Goal: Navigation & Orientation: Find specific page/section

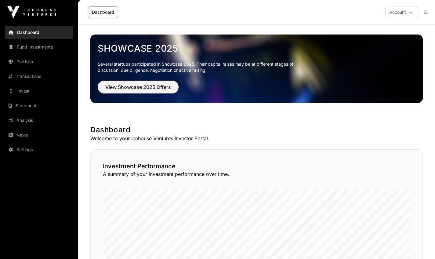
click at [211, 12] on icon at bounding box center [410, 12] width 4 height 4
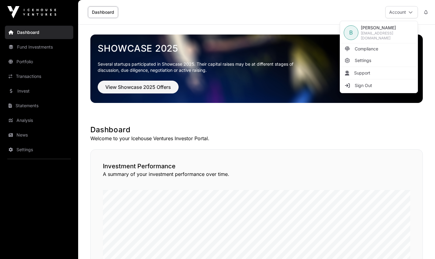
click at [211, 35] on span "[EMAIL_ADDRESS][DOMAIN_NAME]" at bounding box center [387, 36] width 53 height 10
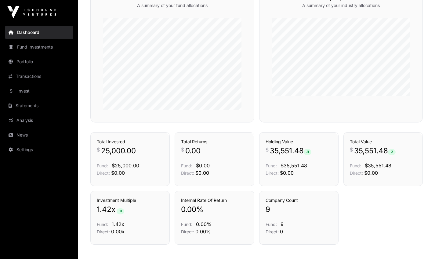
scroll to position [395, 0]
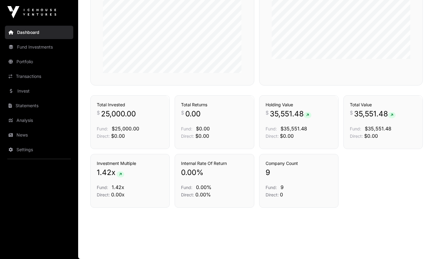
click at [29, 48] on link "Fund Investments" at bounding box center [39, 46] width 68 height 13
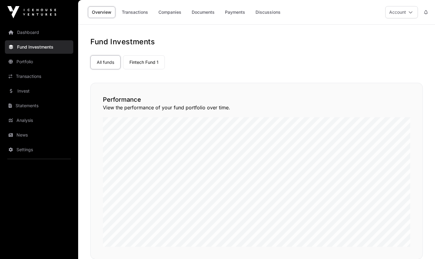
click at [28, 64] on link "Portfolio" at bounding box center [39, 61] width 68 height 13
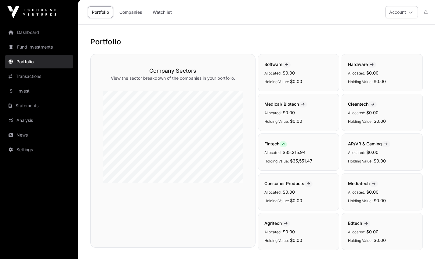
click at [24, 76] on link "Transactions" at bounding box center [39, 76] width 68 height 13
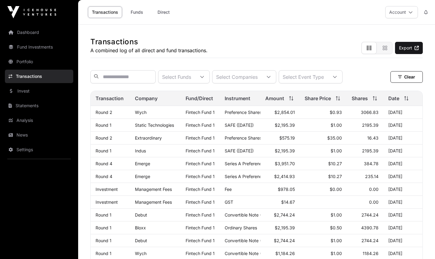
click at [24, 34] on link "Dashboard" at bounding box center [39, 32] width 68 height 13
